Goal: Browse casually

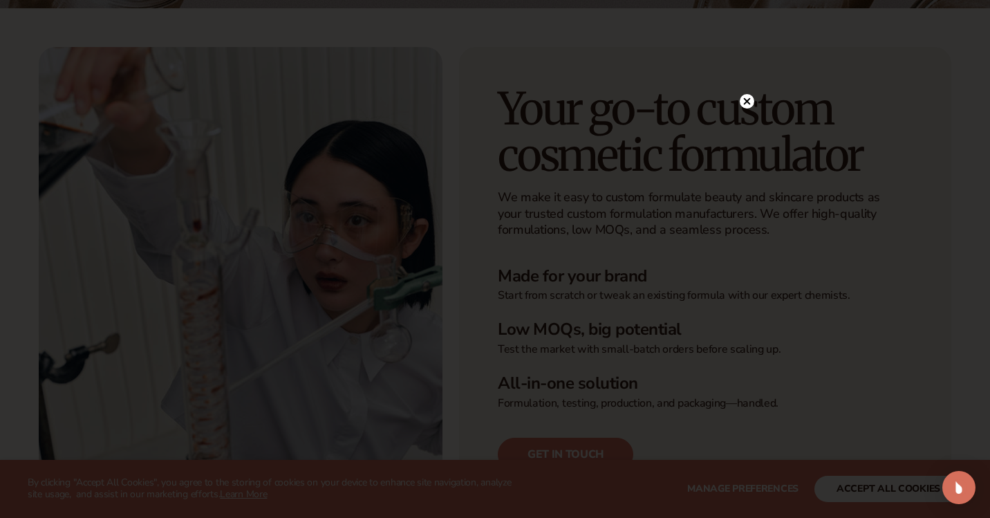
scroll to position [276, 0]
click at [746, 102] on icon at bounding box center [747, 101] width 7 height 7
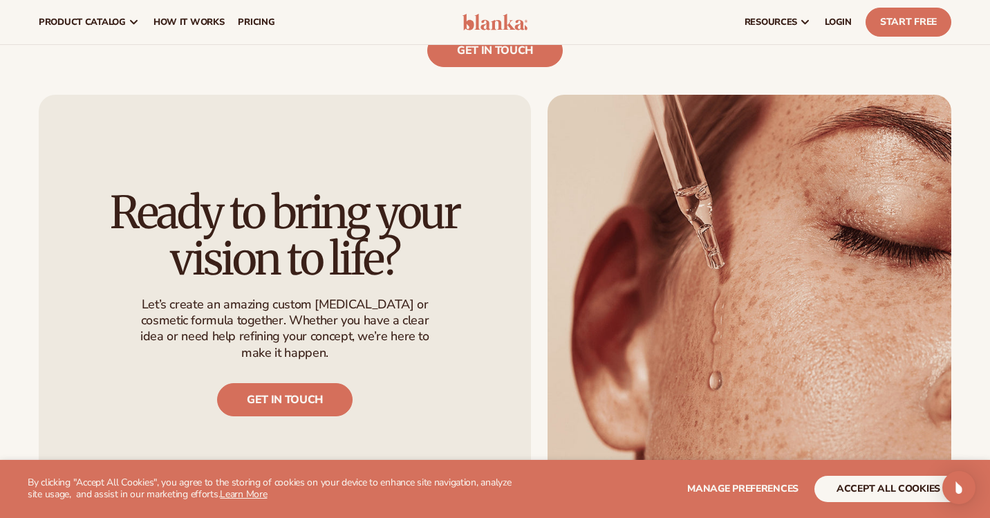
scroll to position [0, 0]
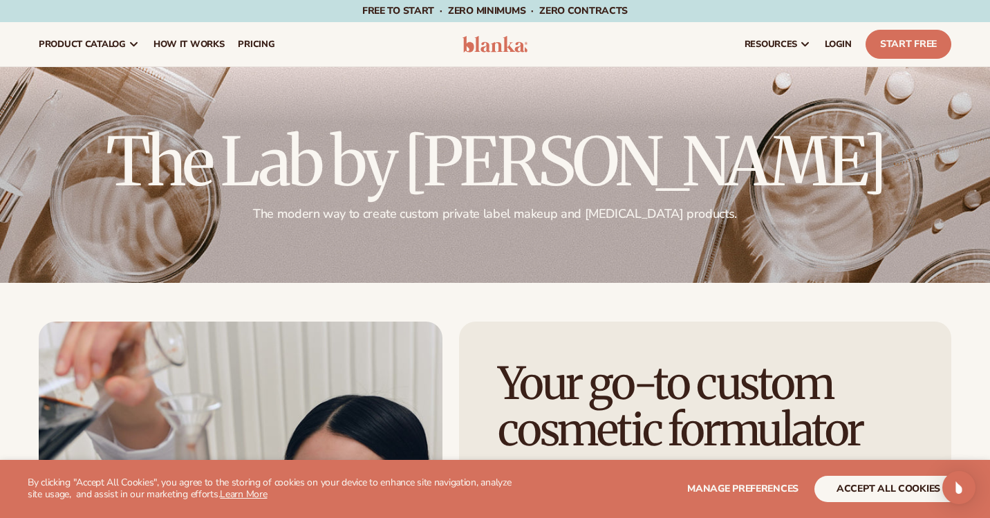
drag, startPoint x: 689, startPoint y: 201, endPoint x: 480, endPoint y: 195, distance: 208.8
click at [480, 195] on h2 "The Lab by [PERSON_NAME]" at bounding box center [495, 162] width 912 height 66
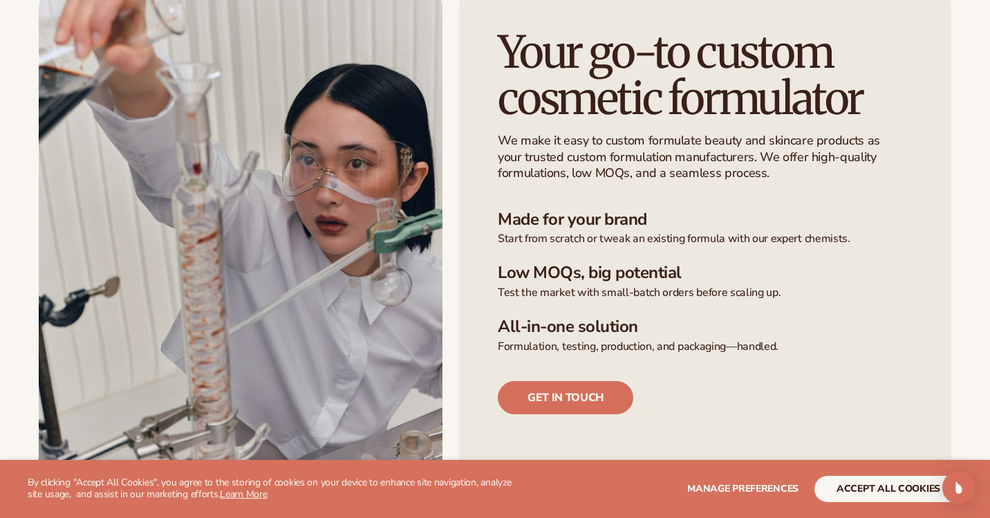
scroll to position [332, 0]
